Goal: Task Accomplishment & Management: Complete application form

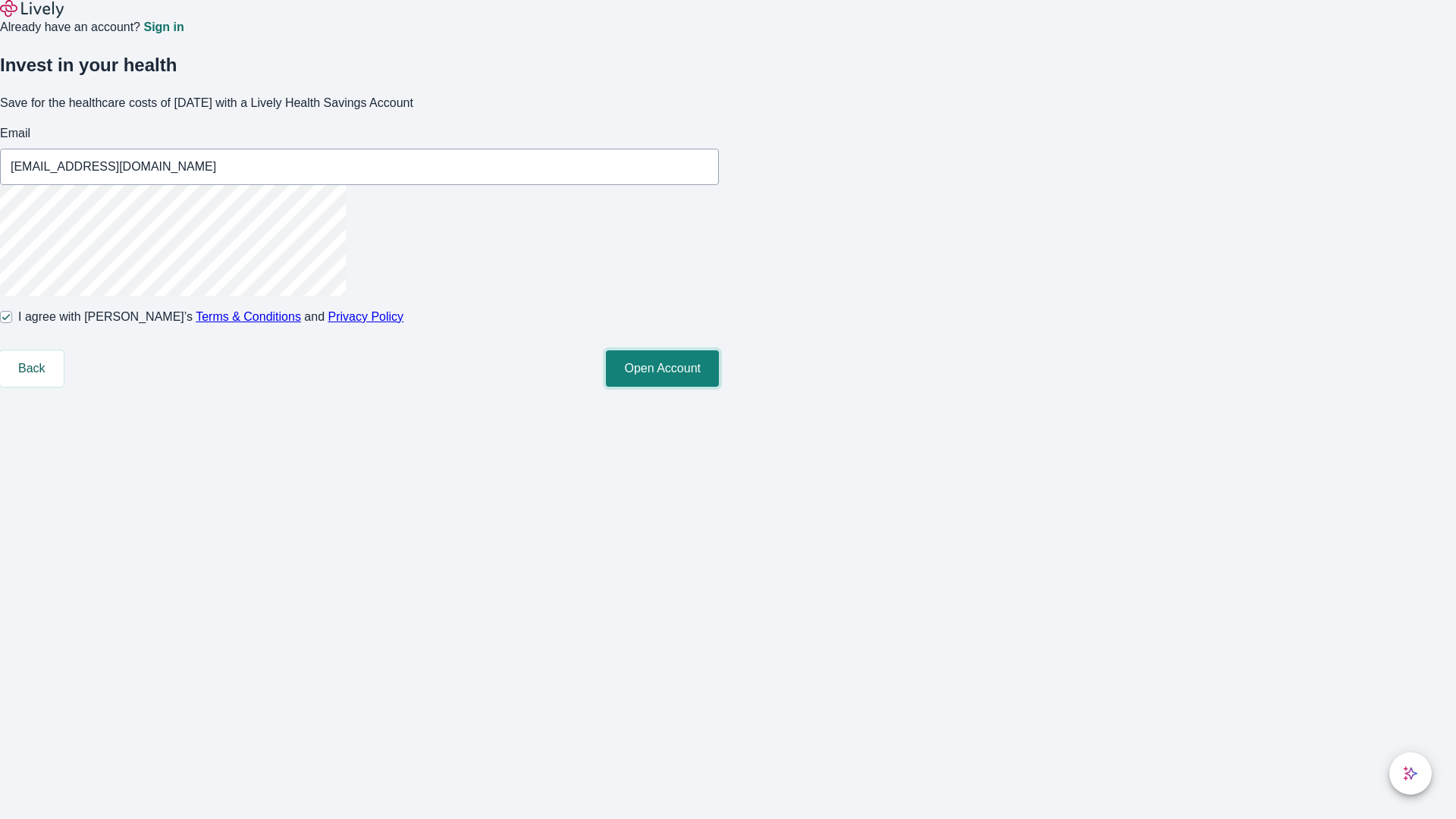
click at [719, 386] on button "Open Account" at bounding box center [662, 369] width 113 height 37
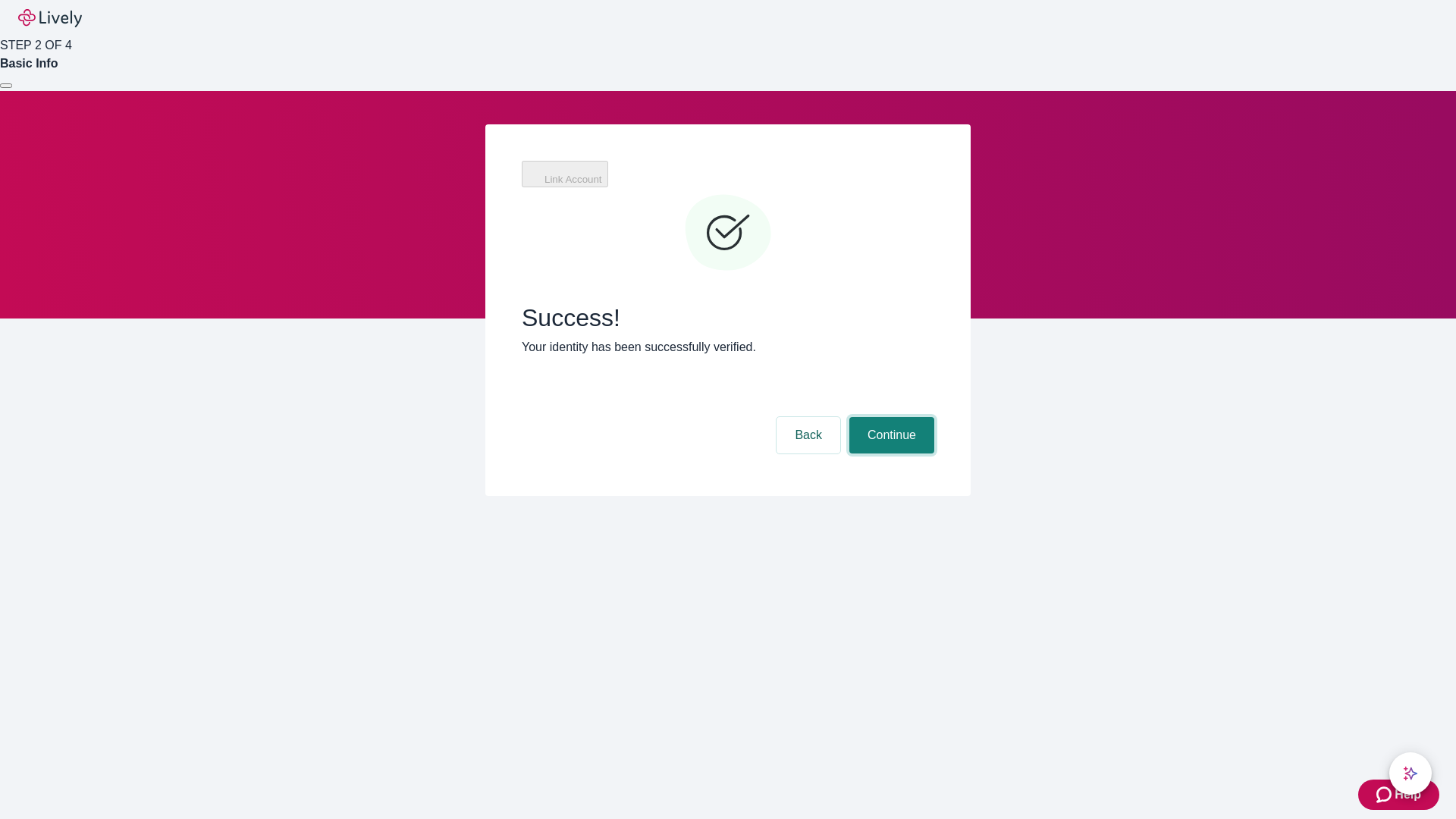
click at [890, 417] on button "Continue" at bounding box center [892, 435] width 85 height 37
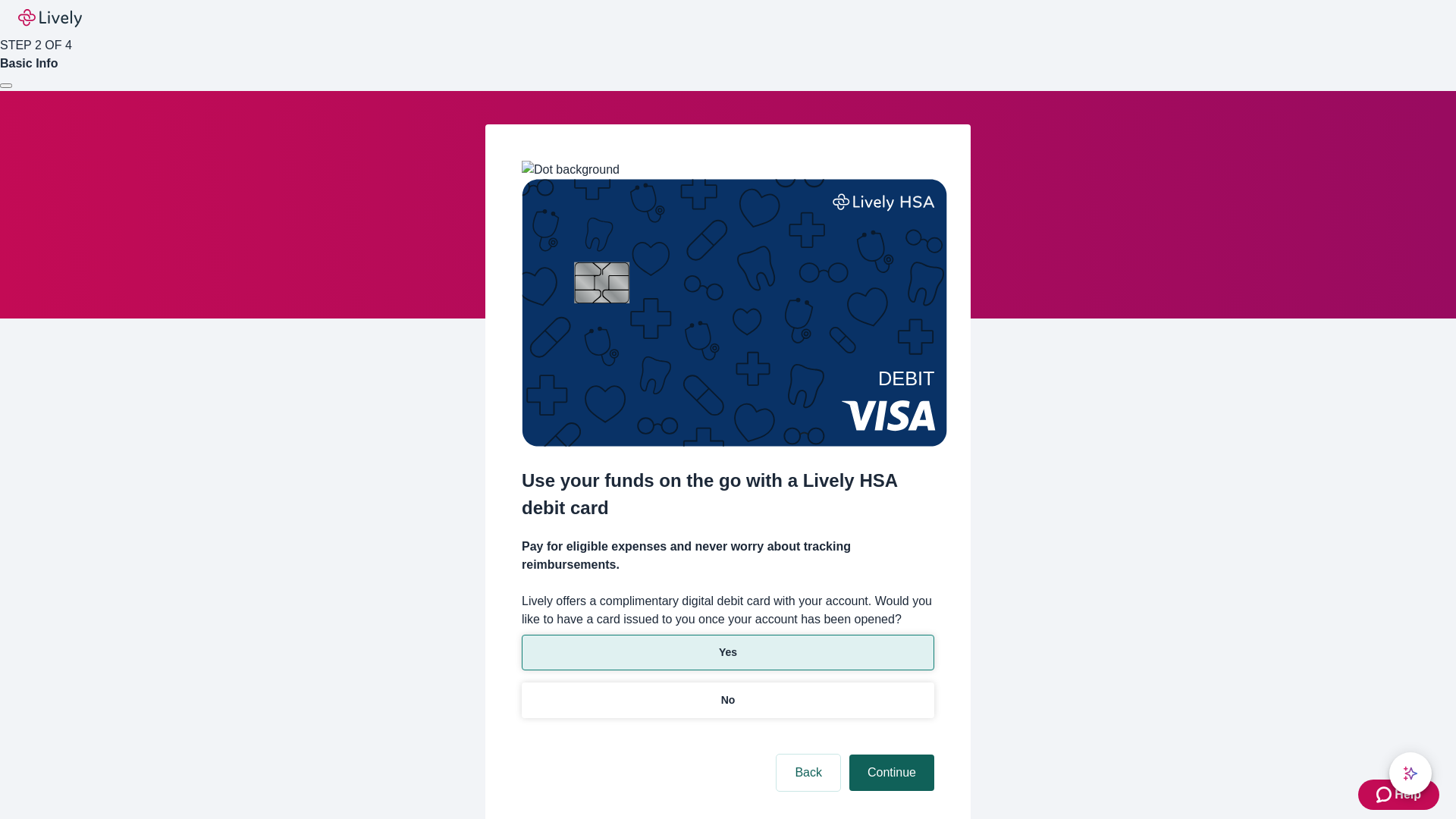
click at [727, 645] on p "Yes" at bounding box center [728, 653] width 18 height 16
click at [890, 754] on button "Continue" at bounding box center [892, 773] width 85 height 37
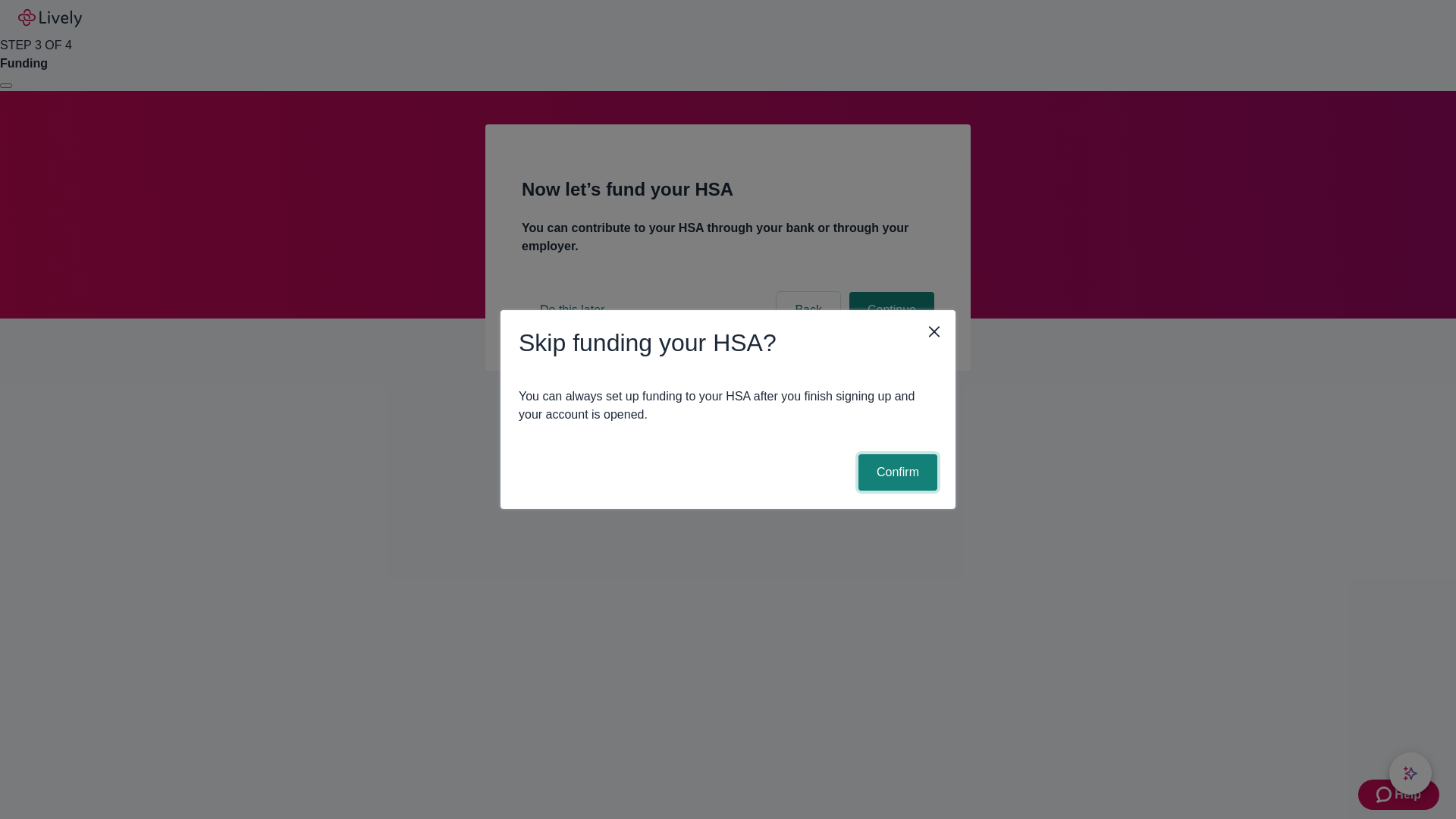
click at [896, 473] on button "Confirm" at bounding box center [898, 473] width 79 height 37
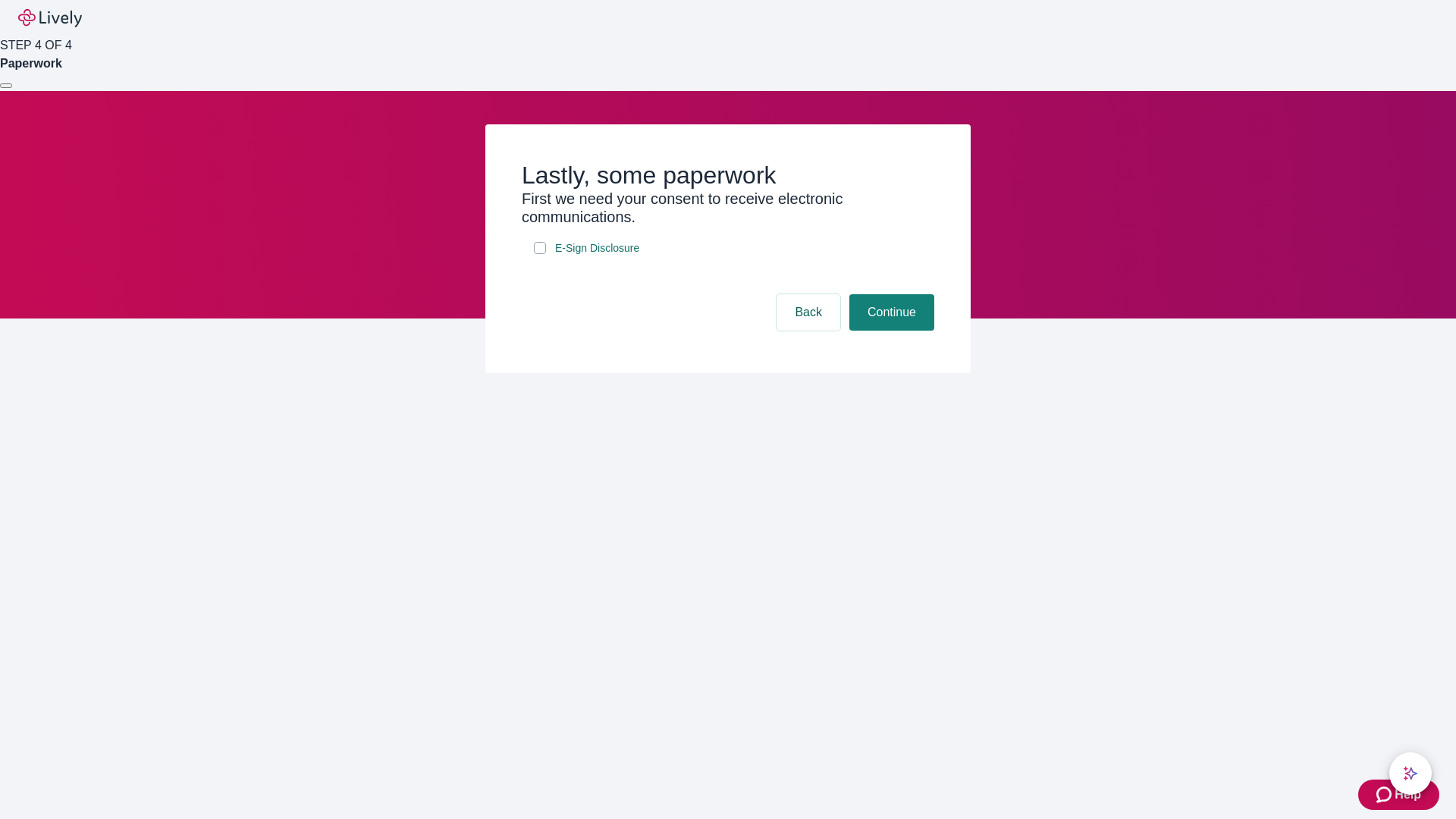
click at [540, 254] on input "E-Sign Disclosure" at bounding box center [539, 247] width 12 height 12
checkbox input "true"
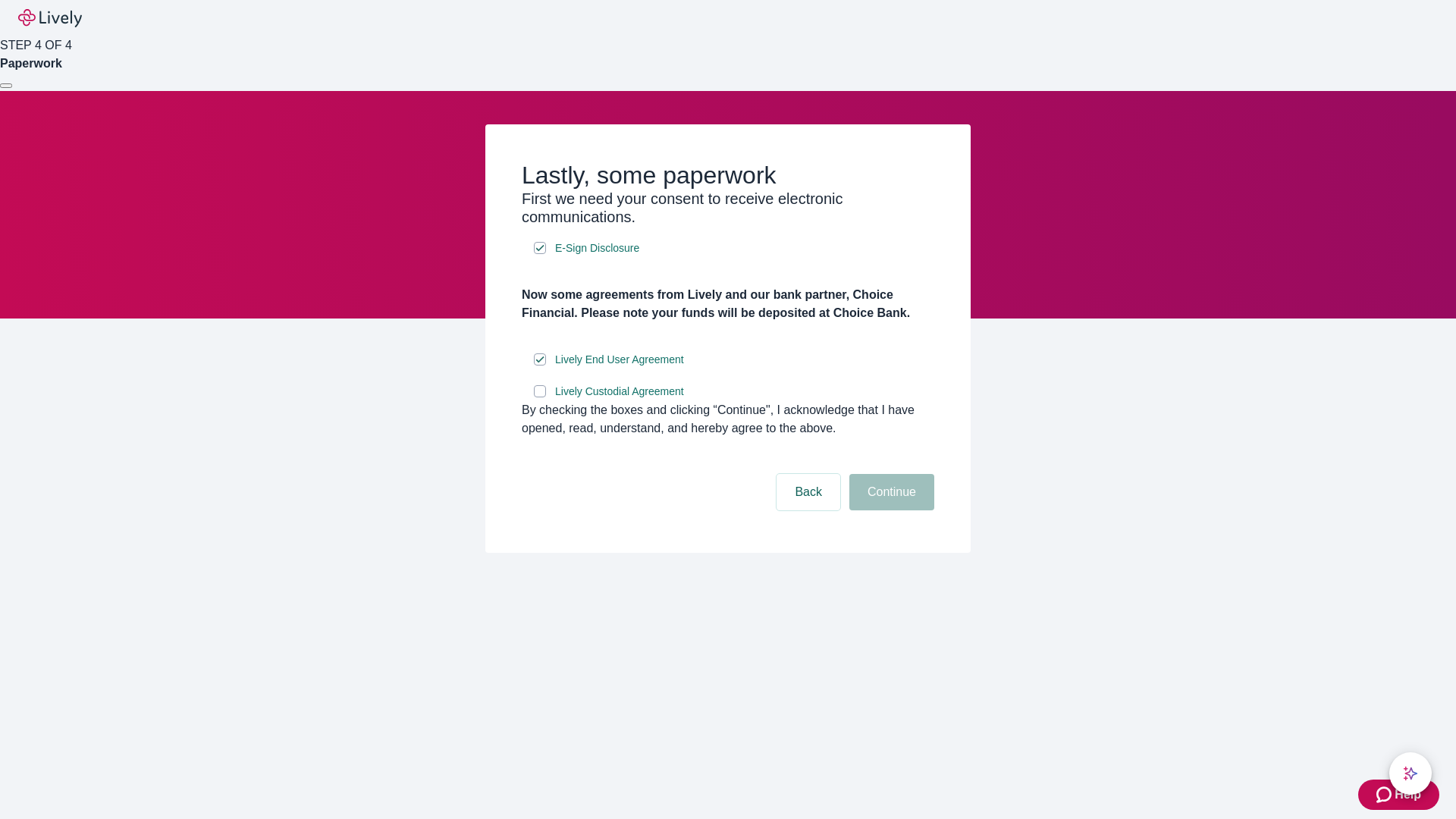
click at [540, 398] on input "Lively Custodial Agreement" at bounding box center [539, 391] width 12 height 12
checkbox input "true"
click at [890, 510] on button "Continue" at bounding box center [892, 492] width 85 height 37
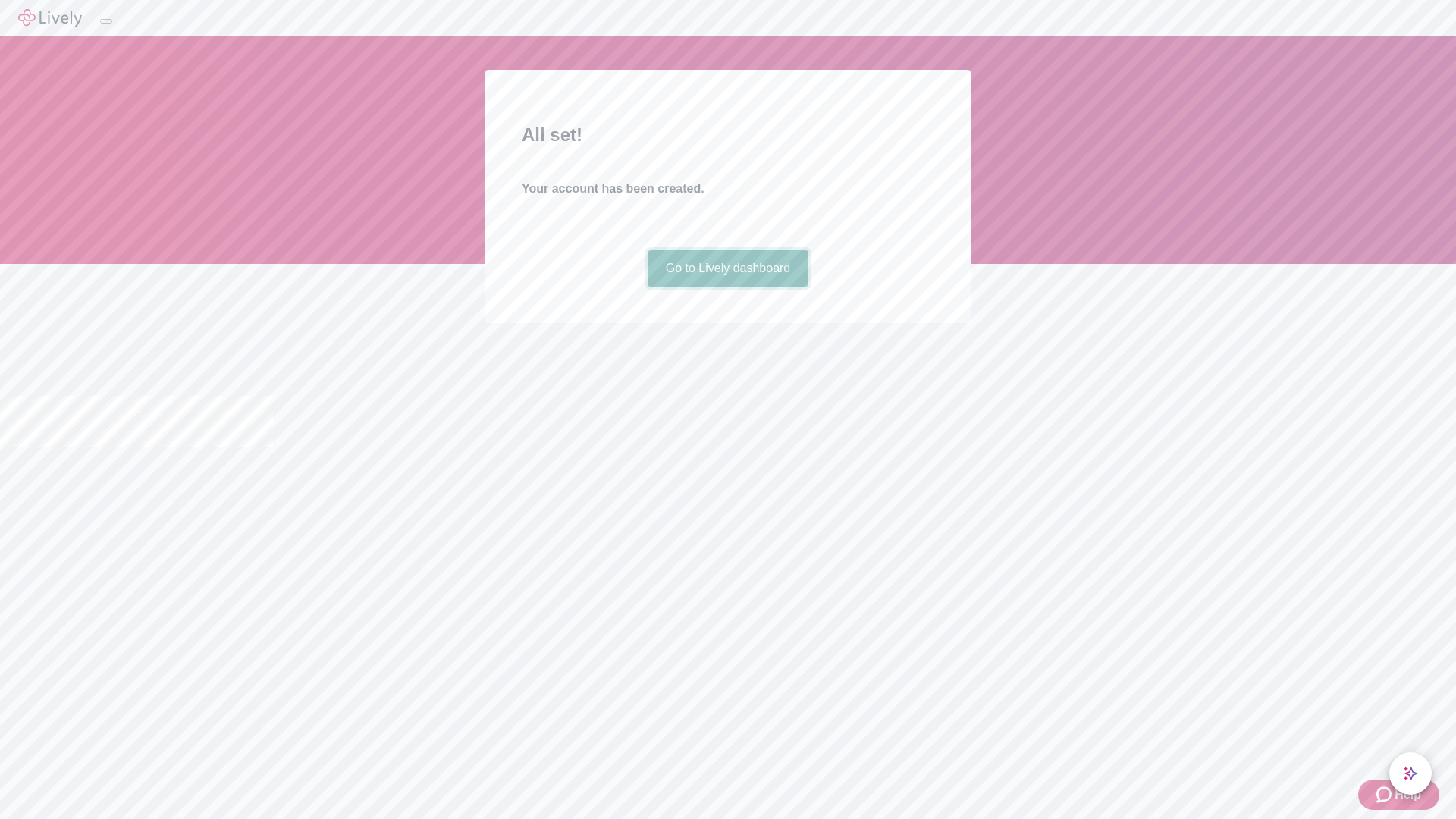
click at [727, 286] on link "Go to Lively dashboard" at bounding box center [729, 269] width 162 height 37
